Goal: Navigation & Orientation: Find specific page/section

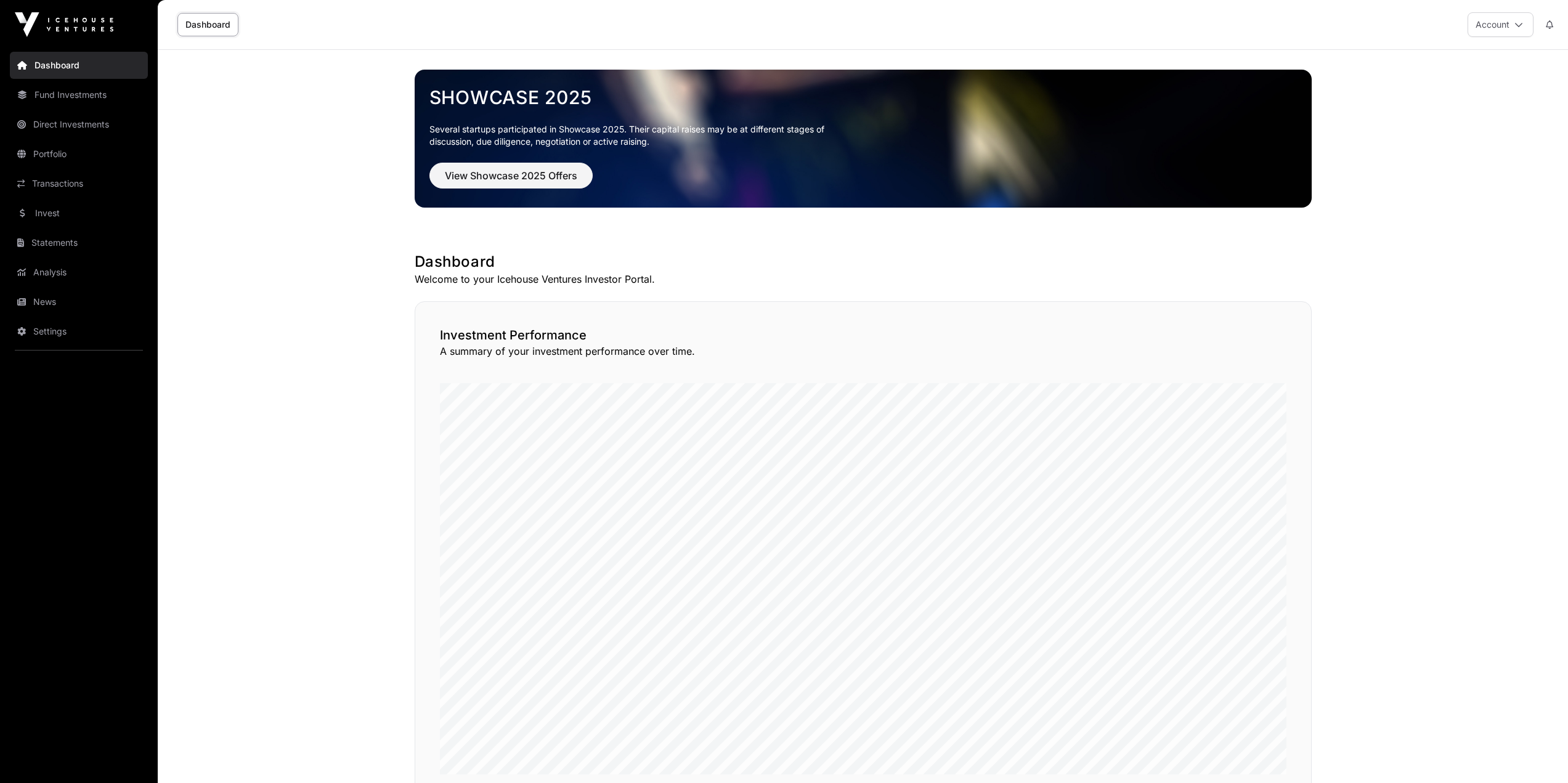
click at [50, 303] on link "News" at bounding box center [79, 302] width 138 height 27
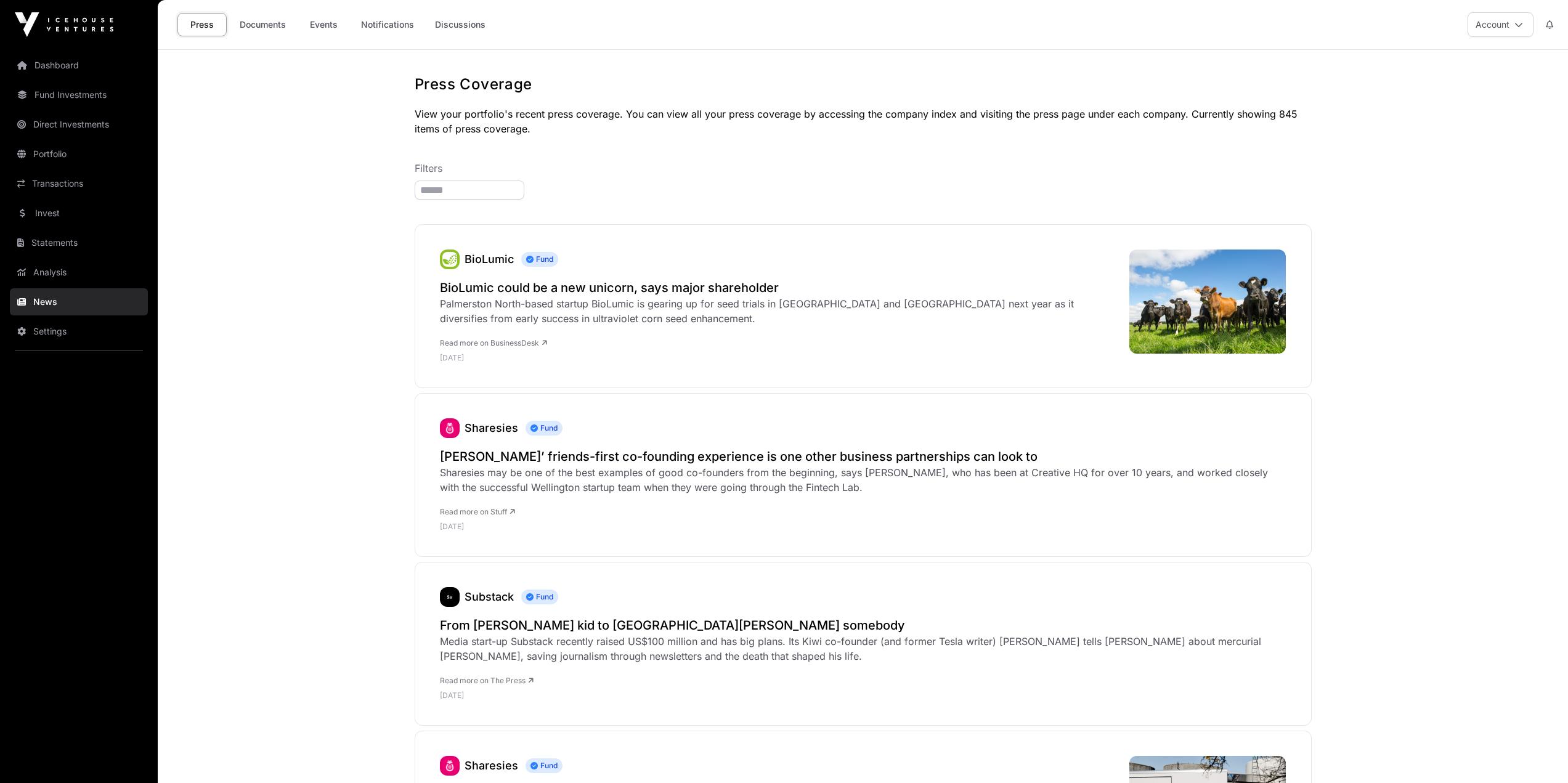
click at [327, 23] on link "Events" at bounding box center [323, 24] width 50 height 23
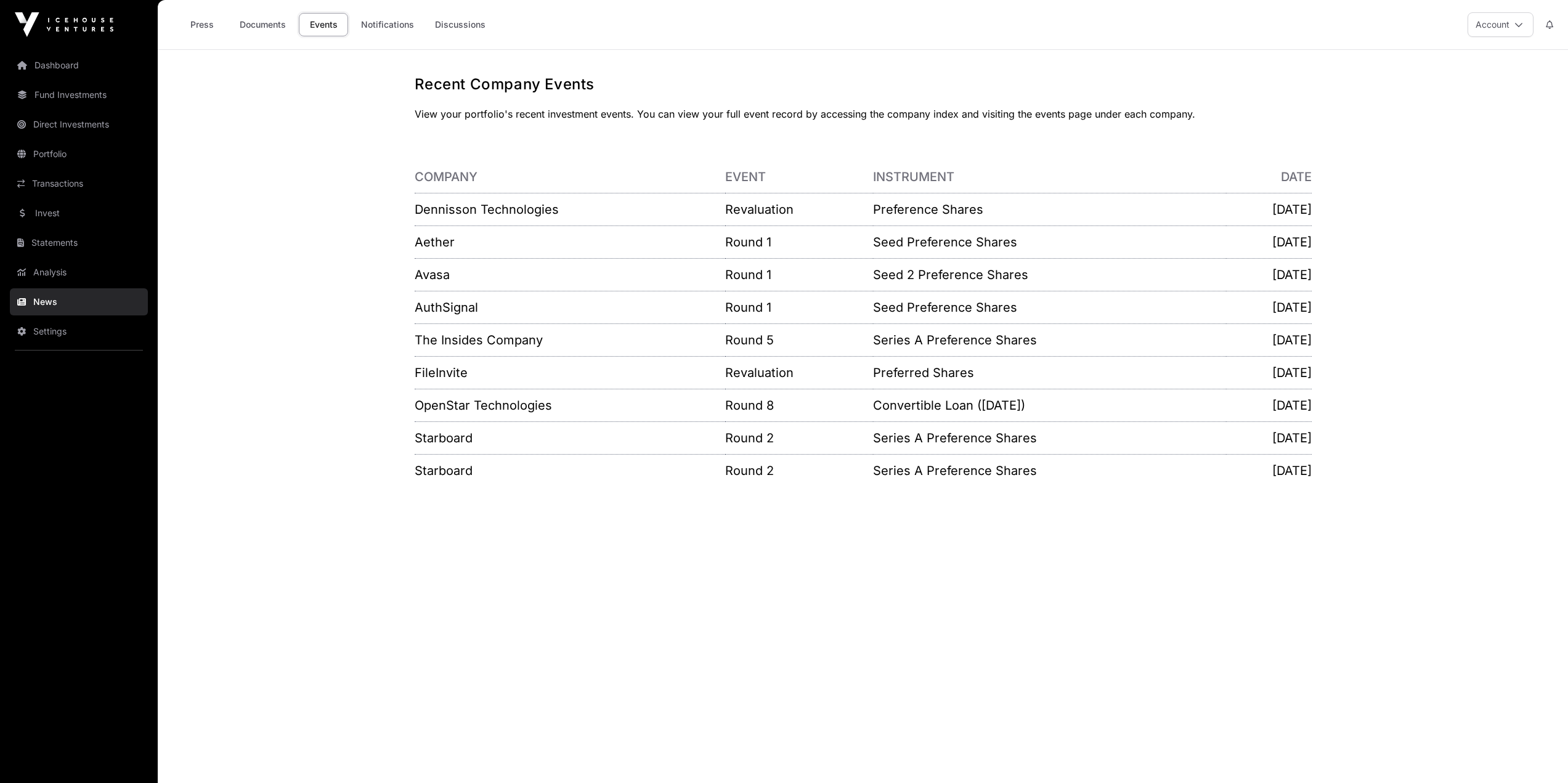
click at [385, 25] on link "Notifications" at bounding box center [388, 24] width 69 height 23
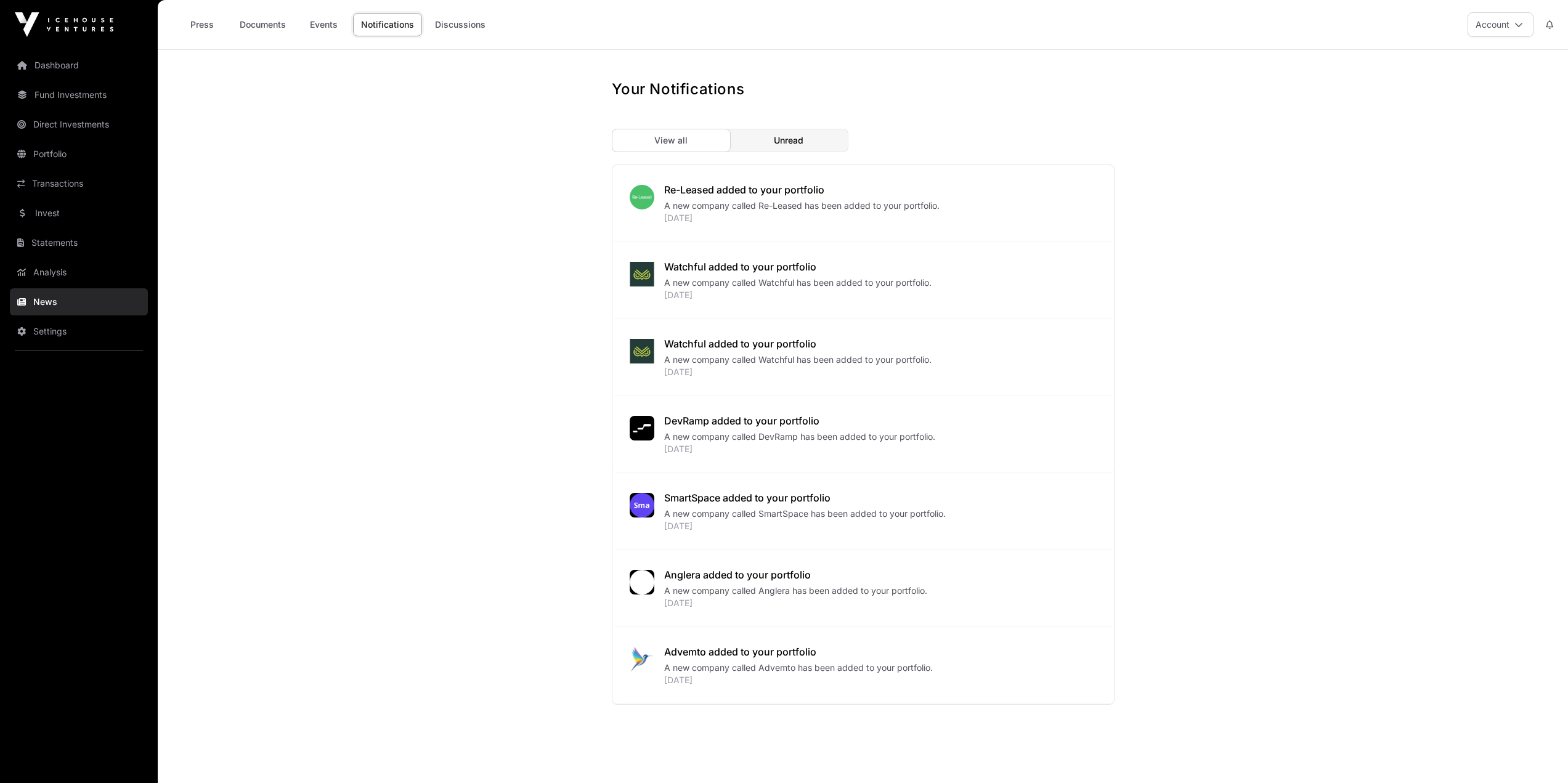
click at [42, 188] on link "Transactions" at bounding box center [79, 184] width 138 height 27
